Goal: Information Seeking & Learning: Learn about a topic

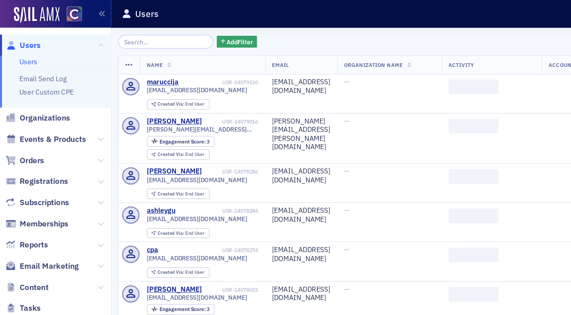
click at [129, 27] on input "search" at bounding box center [111, 27] width 64 height 9
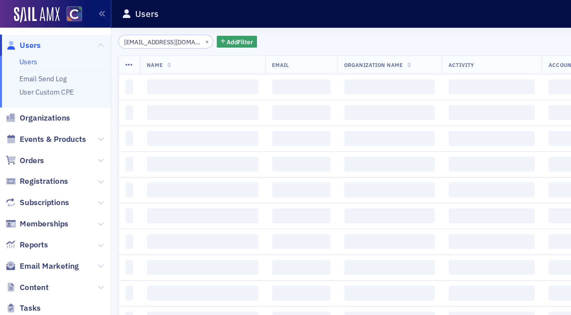
scroll to position [0, 2]
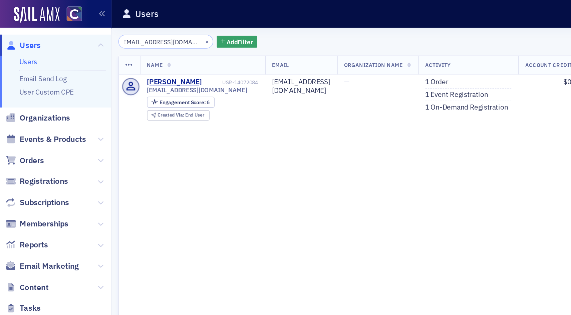
type input "[EMAIL_ADDRESS][DOMAIN_NAME]"
click at [26, 30] on span "Users" at bounding box center [20, 30] width 14 height 7
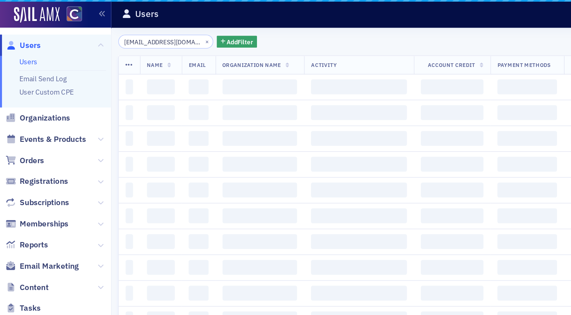
scroll to position [0, 2]
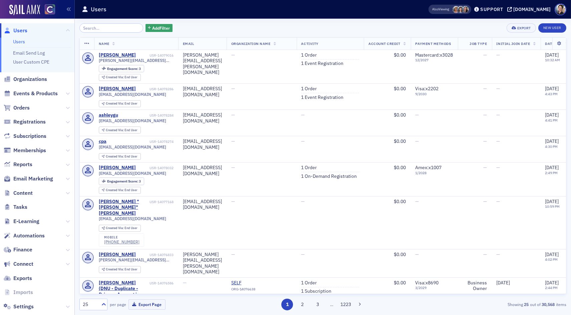
click at [113, 24] on input "search" at bounding box center [111, 27] width 64 height 9
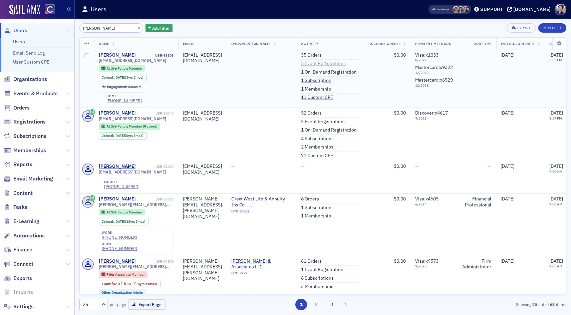
type input "donna konz"
click at [346, 64] on link "5 Event Registrations" at bounding box center [323, 64] width 45 height 6
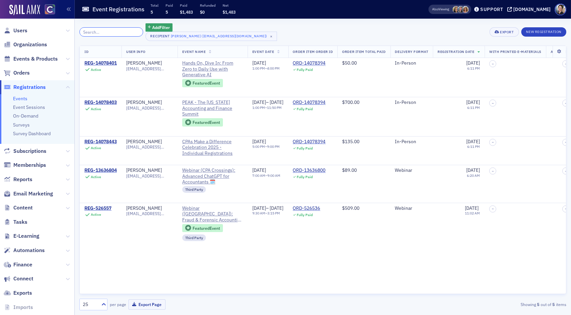
click at [108, 31] on input "search" at bounding box center [111, 31] width 64 height 9
click at [26, 29] on span "Users" at bounding box center [20, 30] width 14 height 7
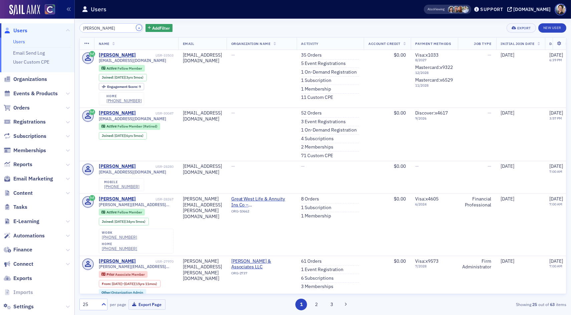
click at [136, 28] on button "×" at bounding box center [139, 28] width 6 height 6
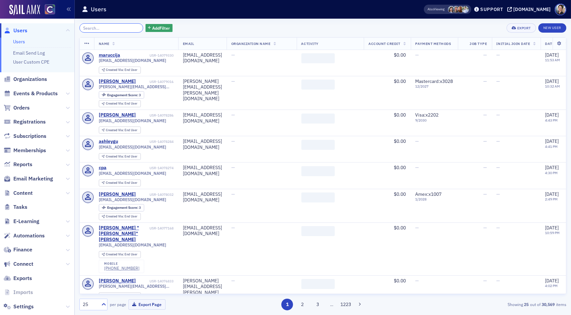
click at [121, 27] on input "search" at bounding box center [111, 27] width 64 height 9
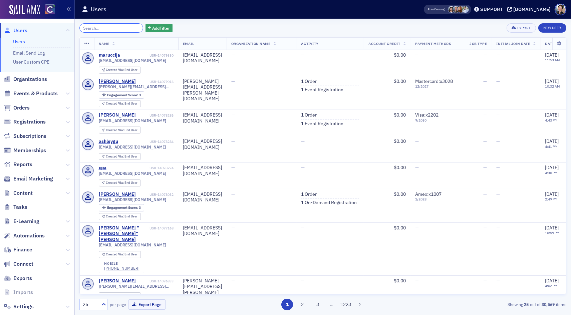
paste input "notifications@cocpa.intercom-mail.com"
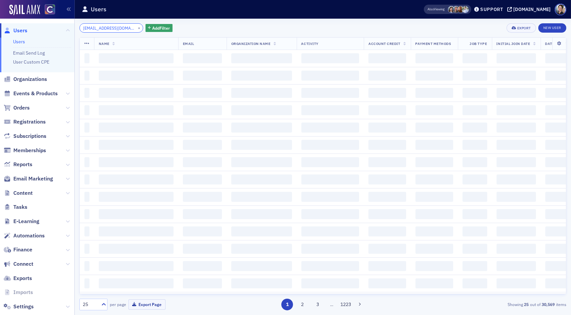
scroll to position [0, 29]
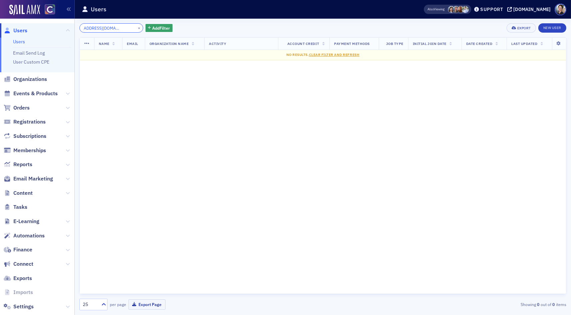
type input "notifications@cocpa.intercom-mail.com"
click at [136, 28] on button "×" at bounding box center [139, 28] width 6 height 6
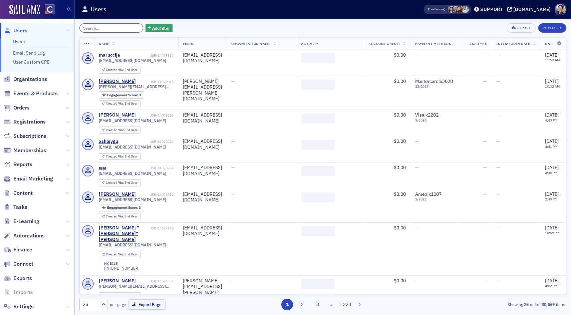
click at [114, 27] on input "search" at bounding box center [111, 27] width 64 height 9
paste input "Elizabeth Benton"
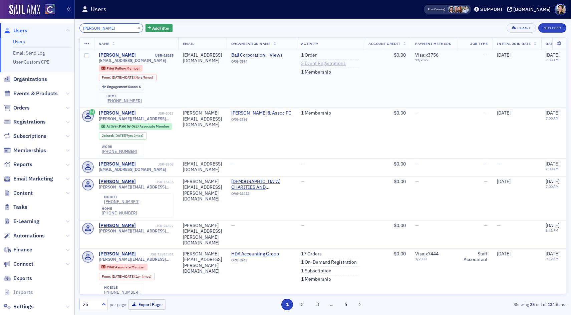
type input "Elizabeth Benton"
click at [341, 63] on link "2 Event Registrations" at bounding box center [323, 64] width 45 height 6
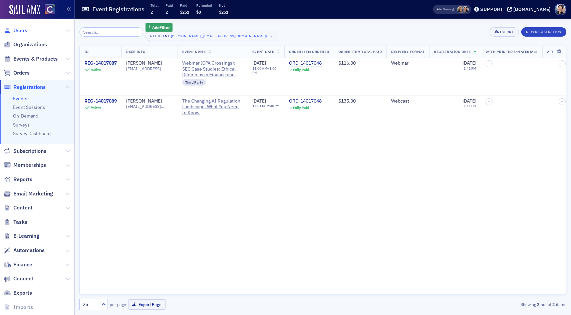
click at [27, 29] on span "Users" at bounding box center [20, 30] width 14 height 7
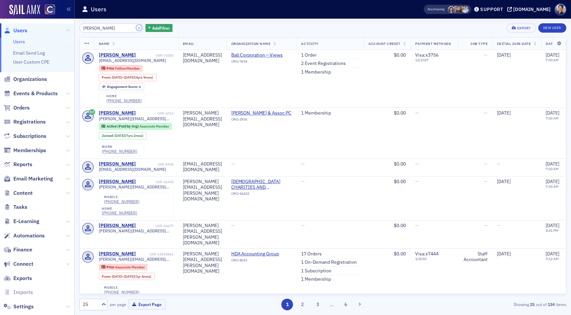
click at [136, 29] on button "×" at bounding box center [139, 28] width 6 height 6
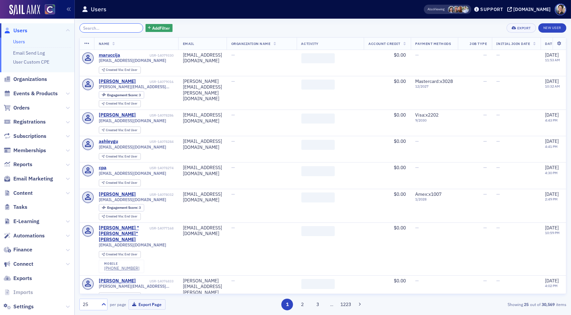
click at [114, 29] on input "search" at bounding box center [111, 27] width 64 height 9
paste input "th@hmcpa.net"
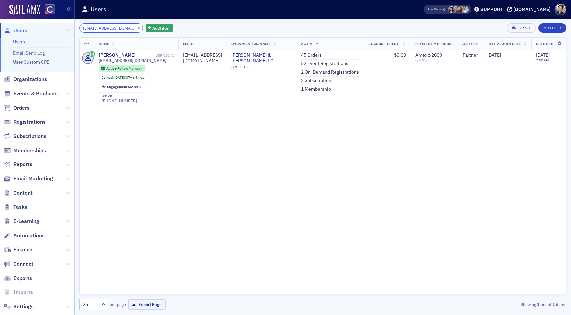
type input "th@hmcpa.net"
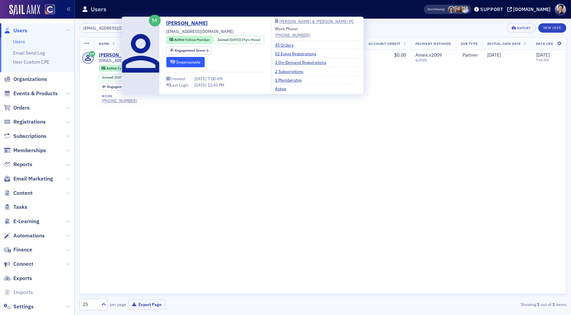
click at [184, 61] on button "Impersonate" at bounding box center [185, 62] width 38 height 10
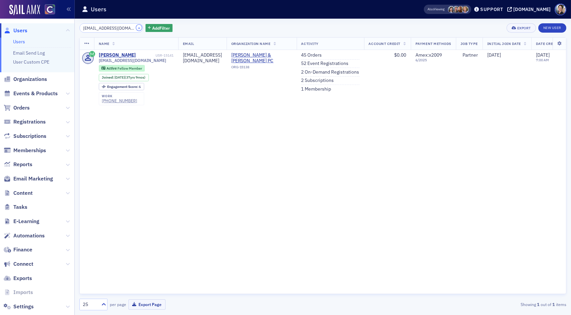
click at [136, 28] on button "×" at bounding box center [139, 28] width 6 height 6
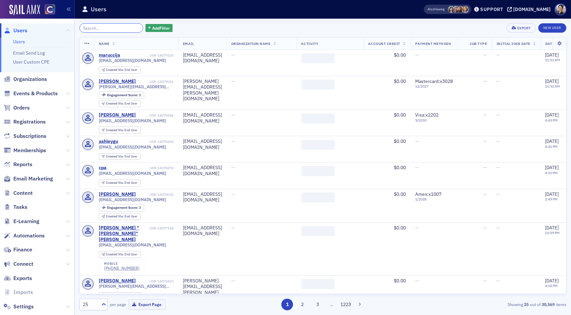
click at [116, 27] on input "search" at bounding box center [111, 27] width 64 height 9
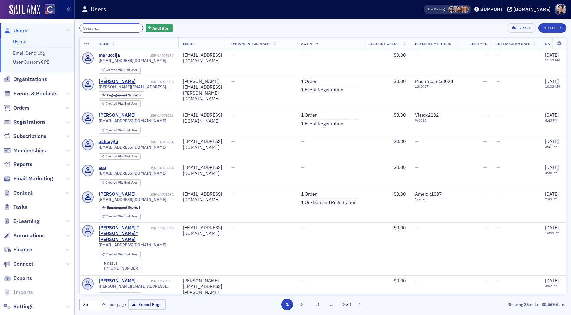
paste input "scottwright.cpa@icloud.com"
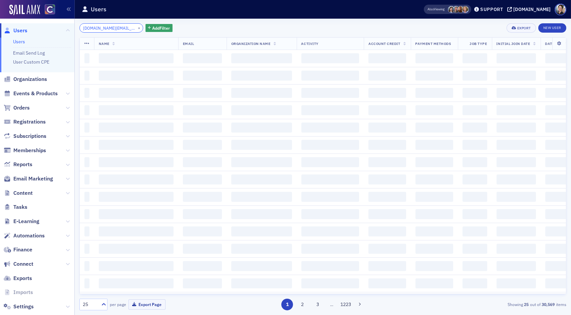
scroll to position [0, 8]
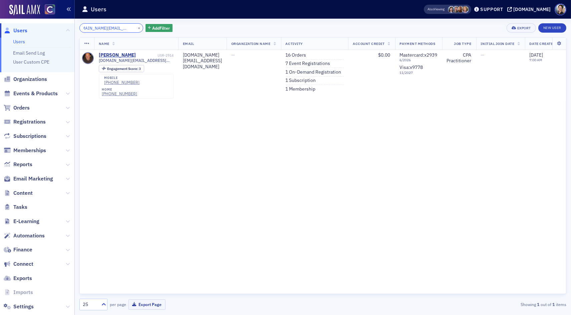
type input "scottwright.cpa@icloud.com"
click at [45, 90] on span "Events & Products" at bounding box center [35, 93] width 44 height 7
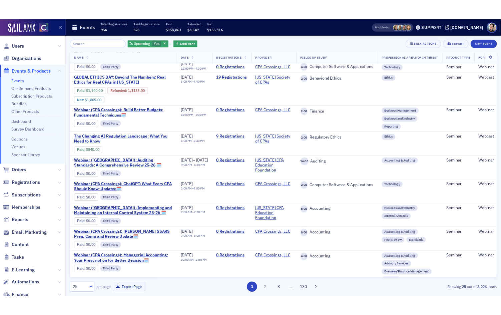
scroll to position [71, 0]
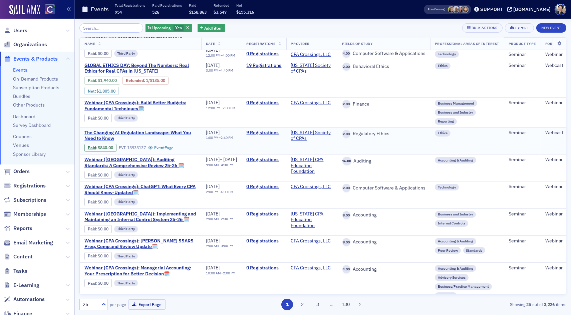
click at [128, 142] on span "The Changing AI Regulation Landscape: What You Need to Know" at bounding box center [140, 136] width 112 height 12
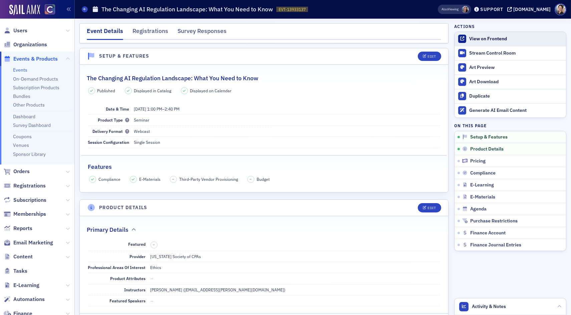
click at [500, 38] on div "View on Frontend" at bounding box center [515, 39] width 93 height 6
